Goal: Information Seeking & Learning: Learn about a topic

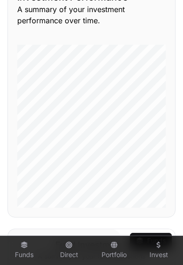
scroll to position [279, 0]
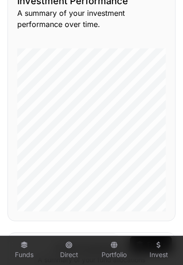
click at [114, 263] on link "Portfolio" at bounding box center [114, 250] width 37 height 25
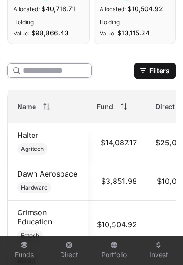
click at [66, 78] on input "text" at bounding box center [49, 70] width 84 height 14
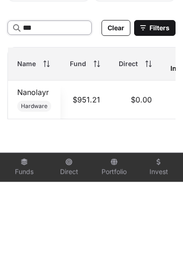
scroll to position [564, 0]
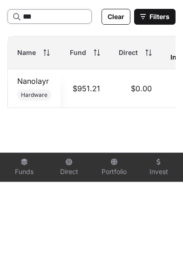
type input "***"
click at [27, 159] on link "Nanolayr" at bounding box center [33, 163] width 32 height 9
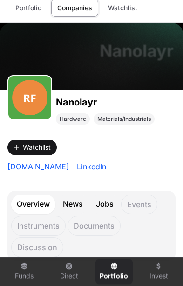
scroll to position [30, 0]
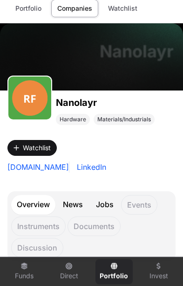
click at [73, 203] on link "News" at bounding box center [72, 205] width 31 height 20
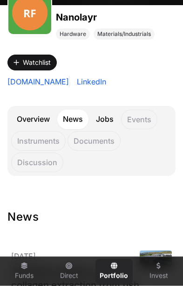
scroll to position [117, 0]
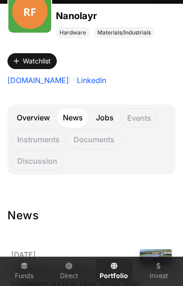
click at [41, 119] on link "Overview" at bounding box center [33, 118] width 44 height 20
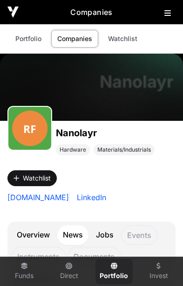
scroll to position [117, 0]
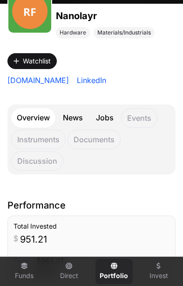
scroll to position [30, 0]
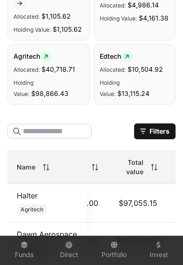
scroll to position [0, 230]
click at [151, 171] on icon at bounding box center [154, 167] width 7 height 7
click at [158, 174] on th "Total value" at bounding box center [136, 167] width 59 height 33
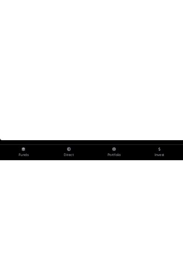
scroll to position [757, 0]
